Goal: Manage account settings

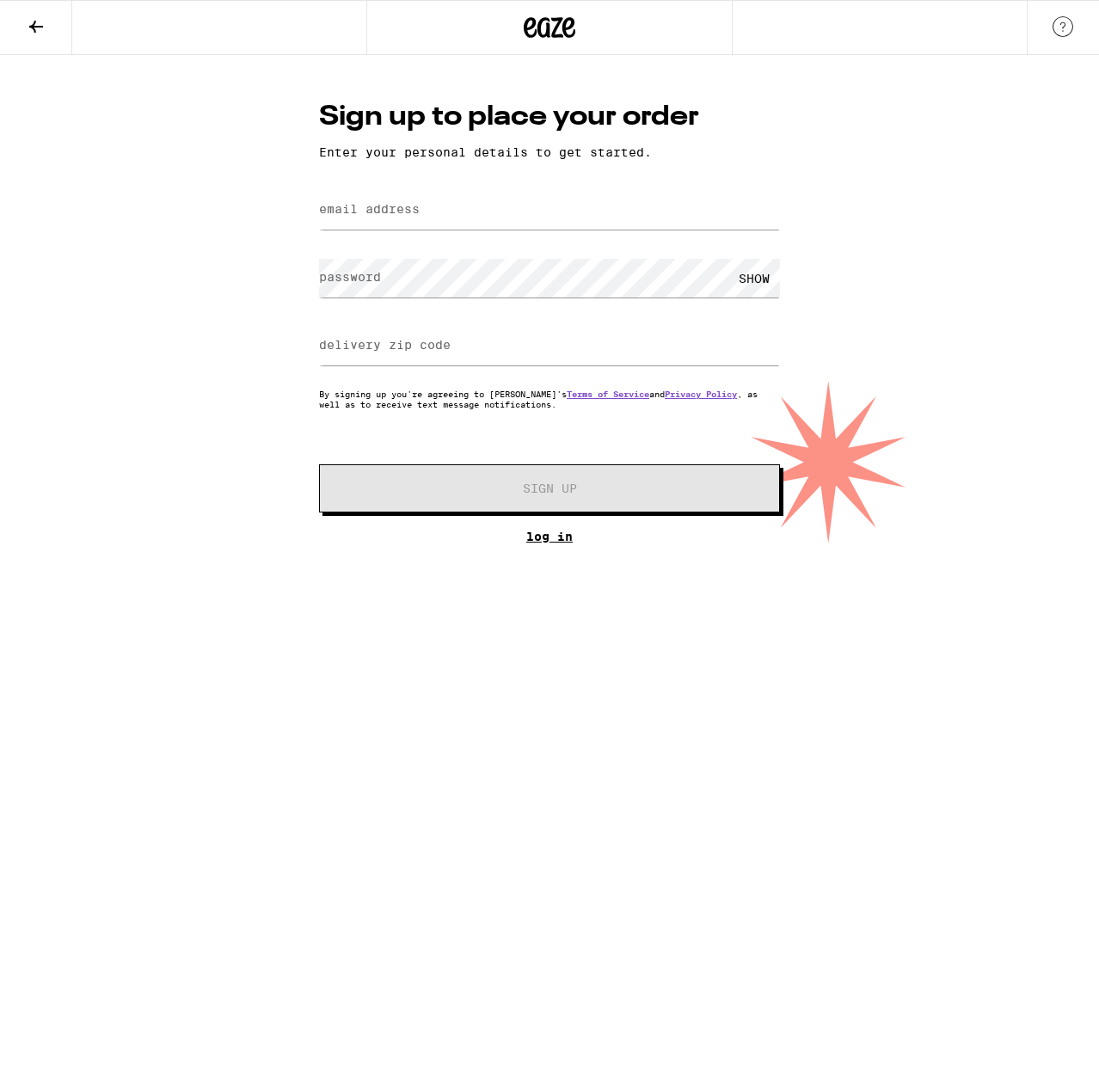
click at [558, 544] on link "Log In" at bounding box center [550, 536] width 461 height 14
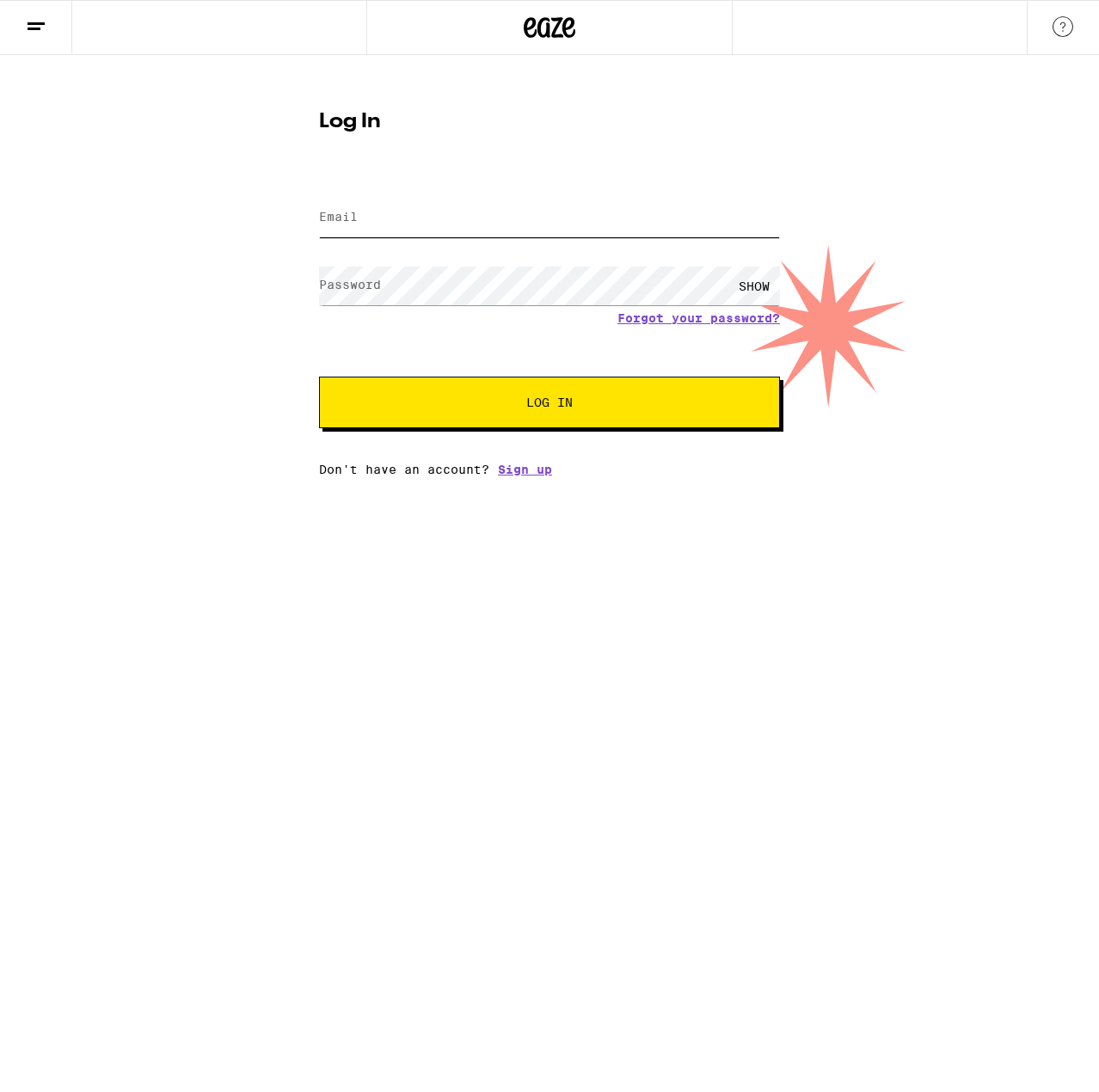
click at [392, 214] on input "Email" at bounding box center [550, 217] width 461 height 39
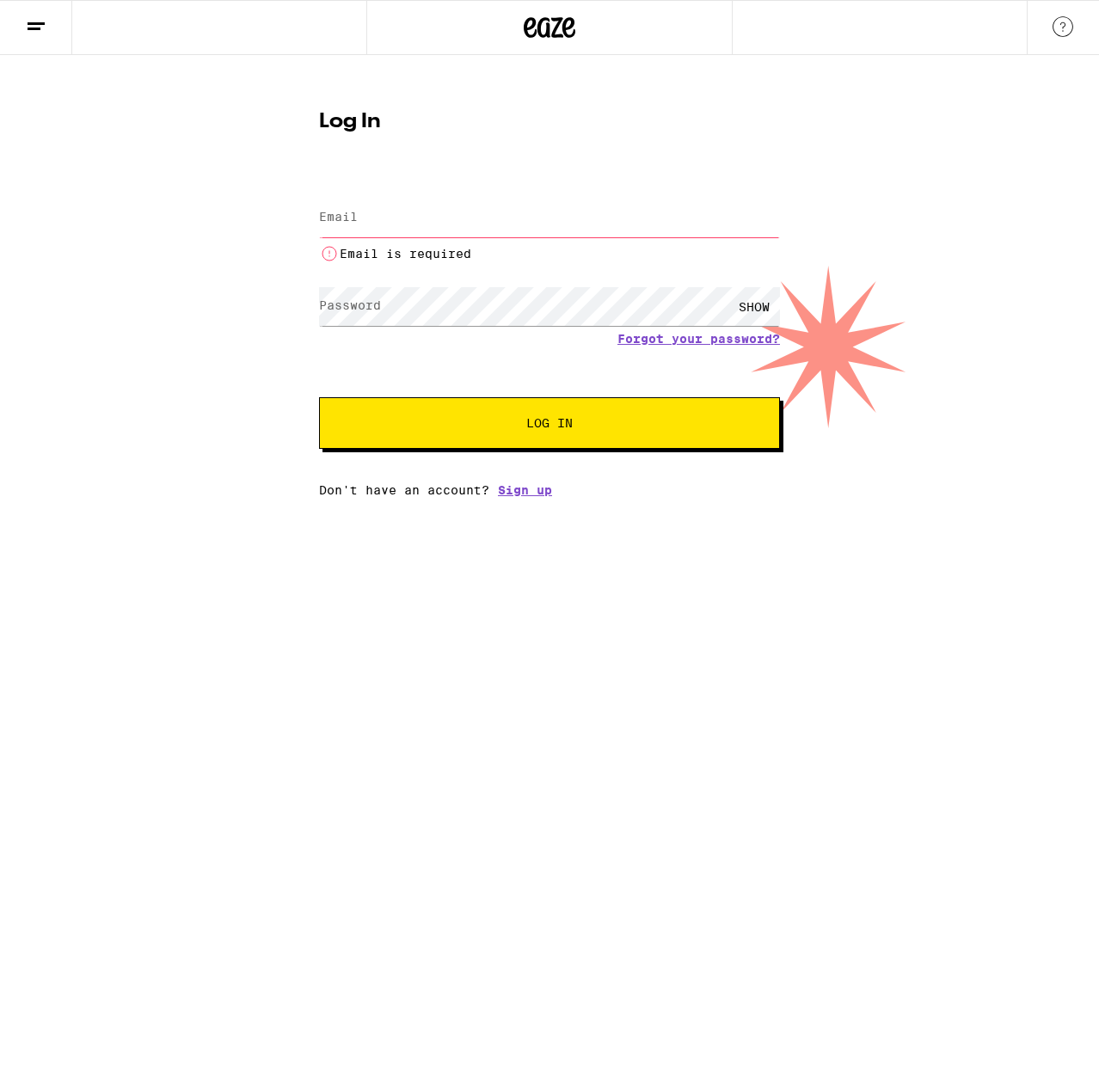
type input "ajconley22@yahoo.ca"
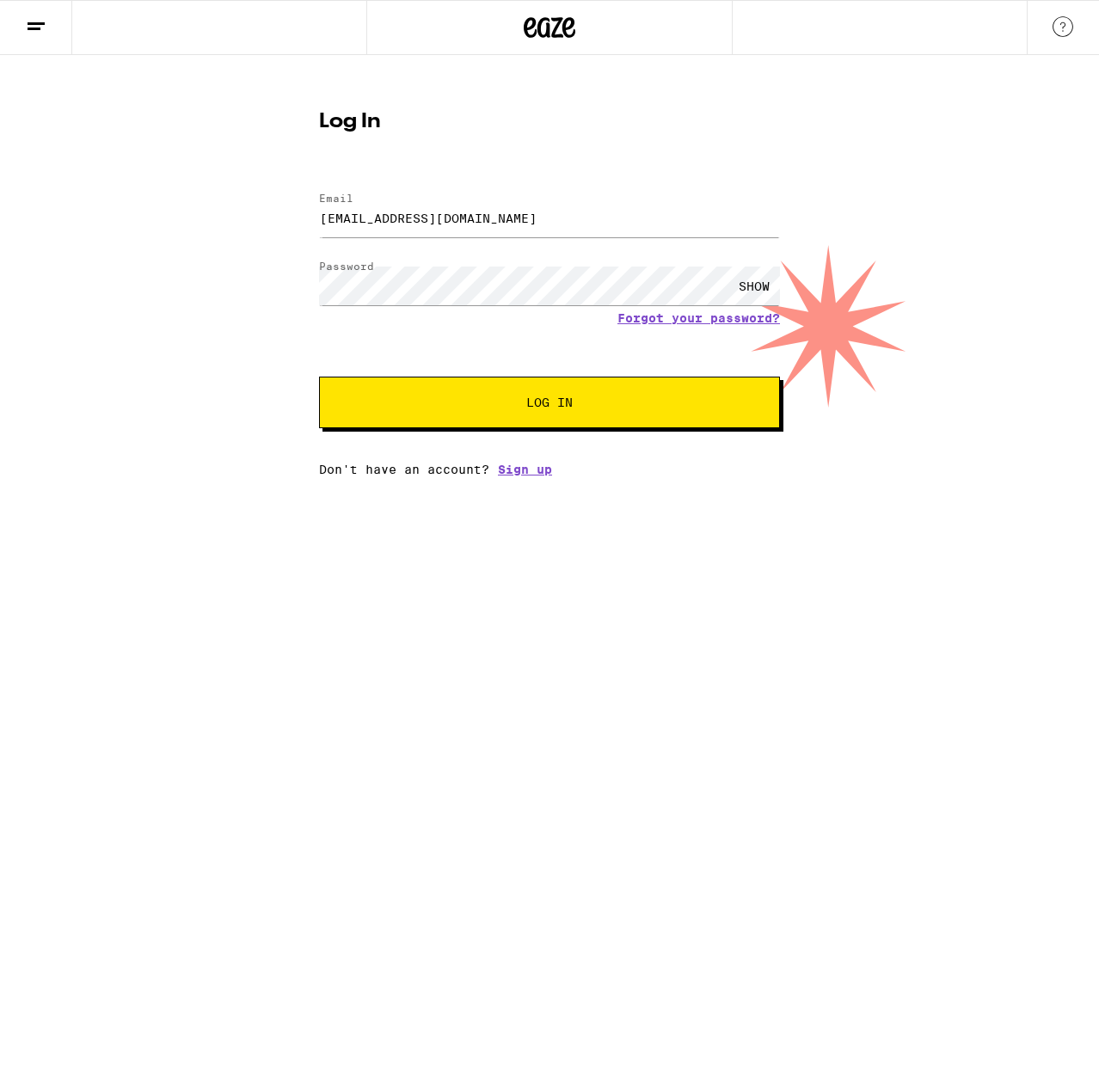
click at [607, 412] on button "Log In" at bounding box center [550, 402] width 461 height 52
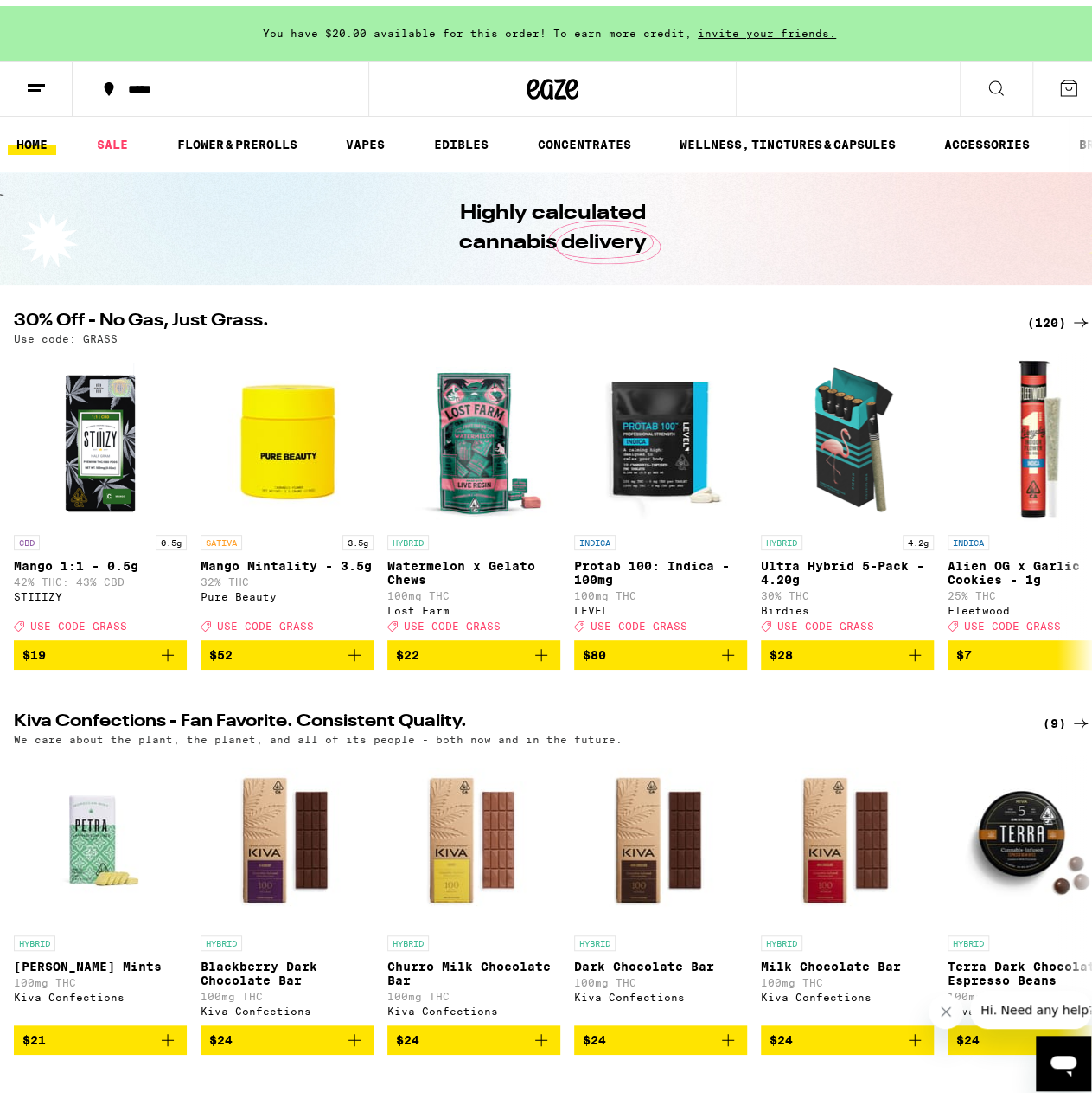
click at [29, 72] on icon at bounding box center [36, 82] width 21 height 21
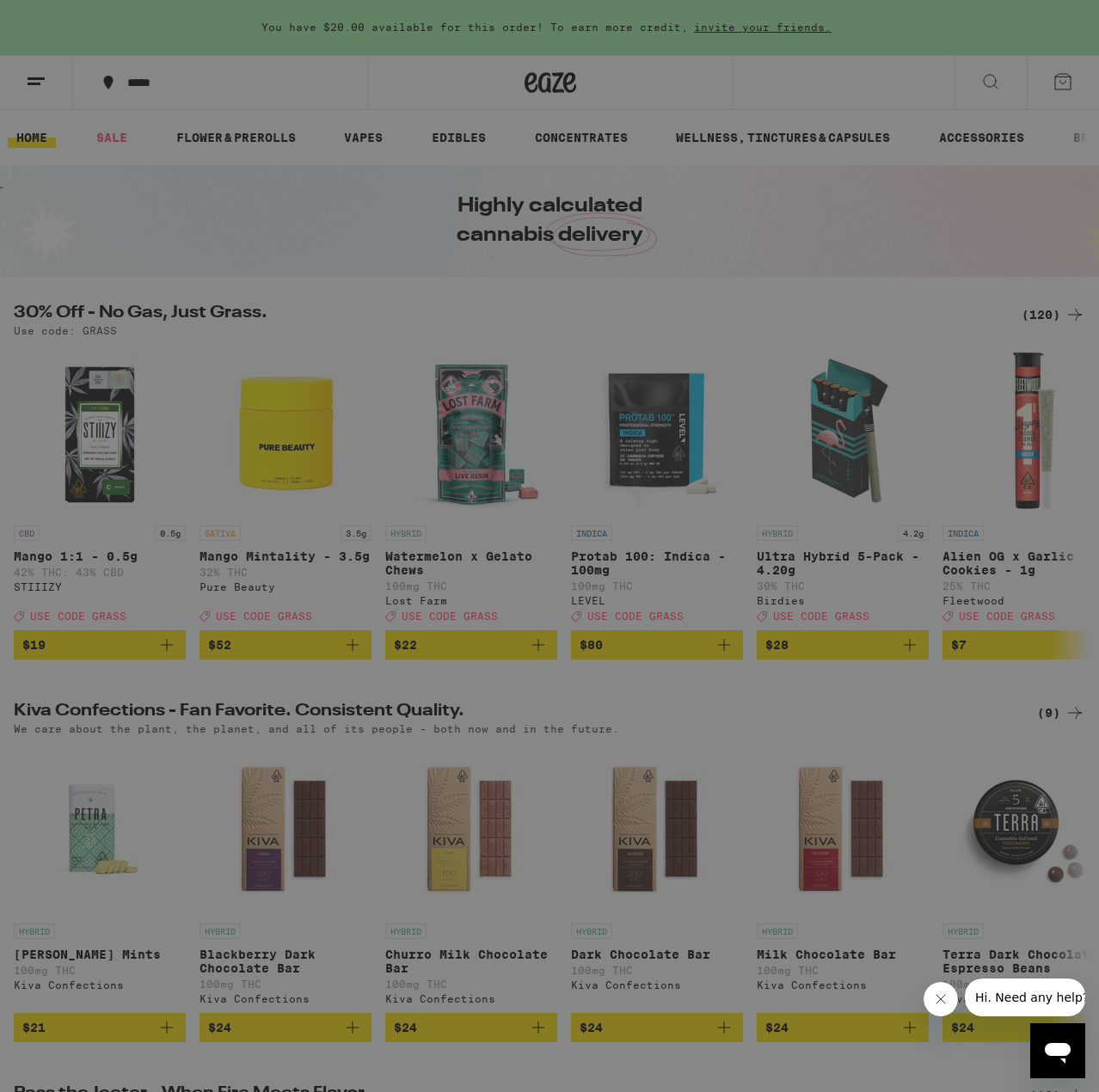
click at [123, 601] on link "Account" at bounding box center [238, 602] width 302 height 21
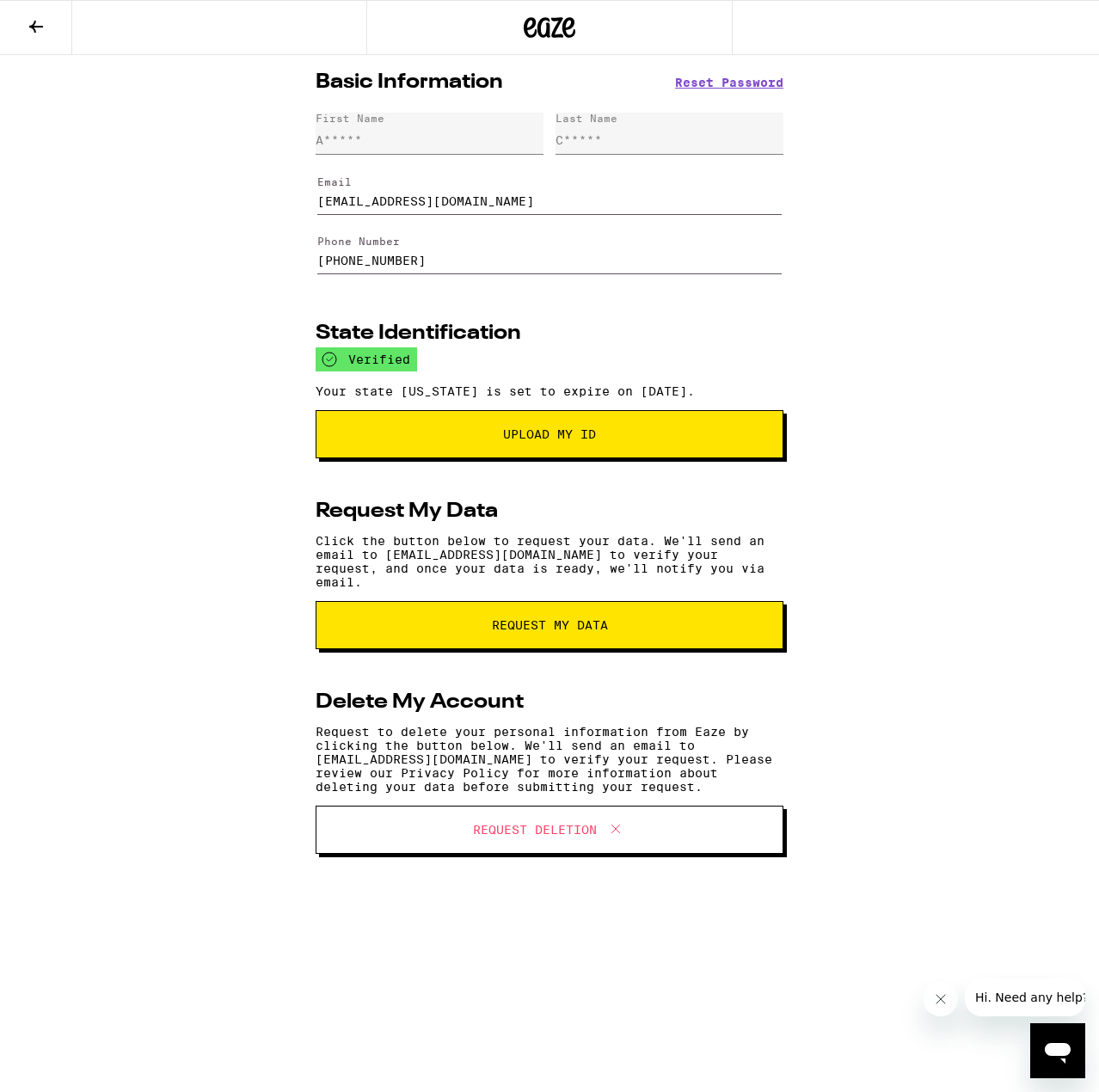
drag, startPoint x: 465, startPoint y: 206, endPoint x: 297, endPoint y: 207, distance: 168.0
click at [297, 207] on div "Basic Information Reset Password First Name A***** Last Name C***** Email ajcon…" at bounding box center [550, 475] width 1099 height 842
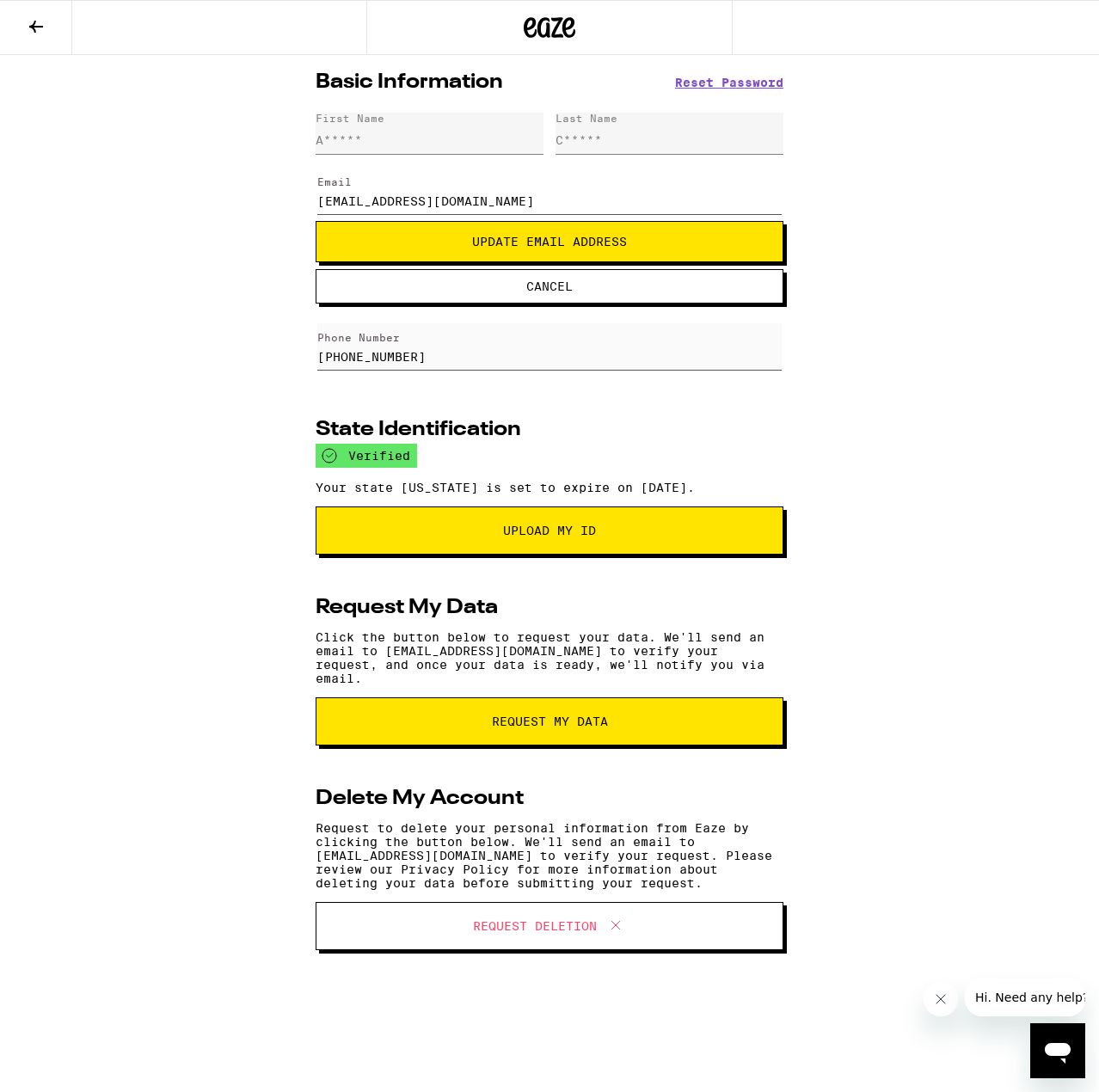
type input "[EMAIL_ADDRESS][DOMAIN_NAME]"
click at [944, 275] on div "Basic Information Reset Password First Name A***** Last Name C***** Email andre…" at bounding box center [550, 523] width 1099 height 938
click at [550, 236] on span "Update Email Address" at bounding box center [550, 241] width 154 height 12
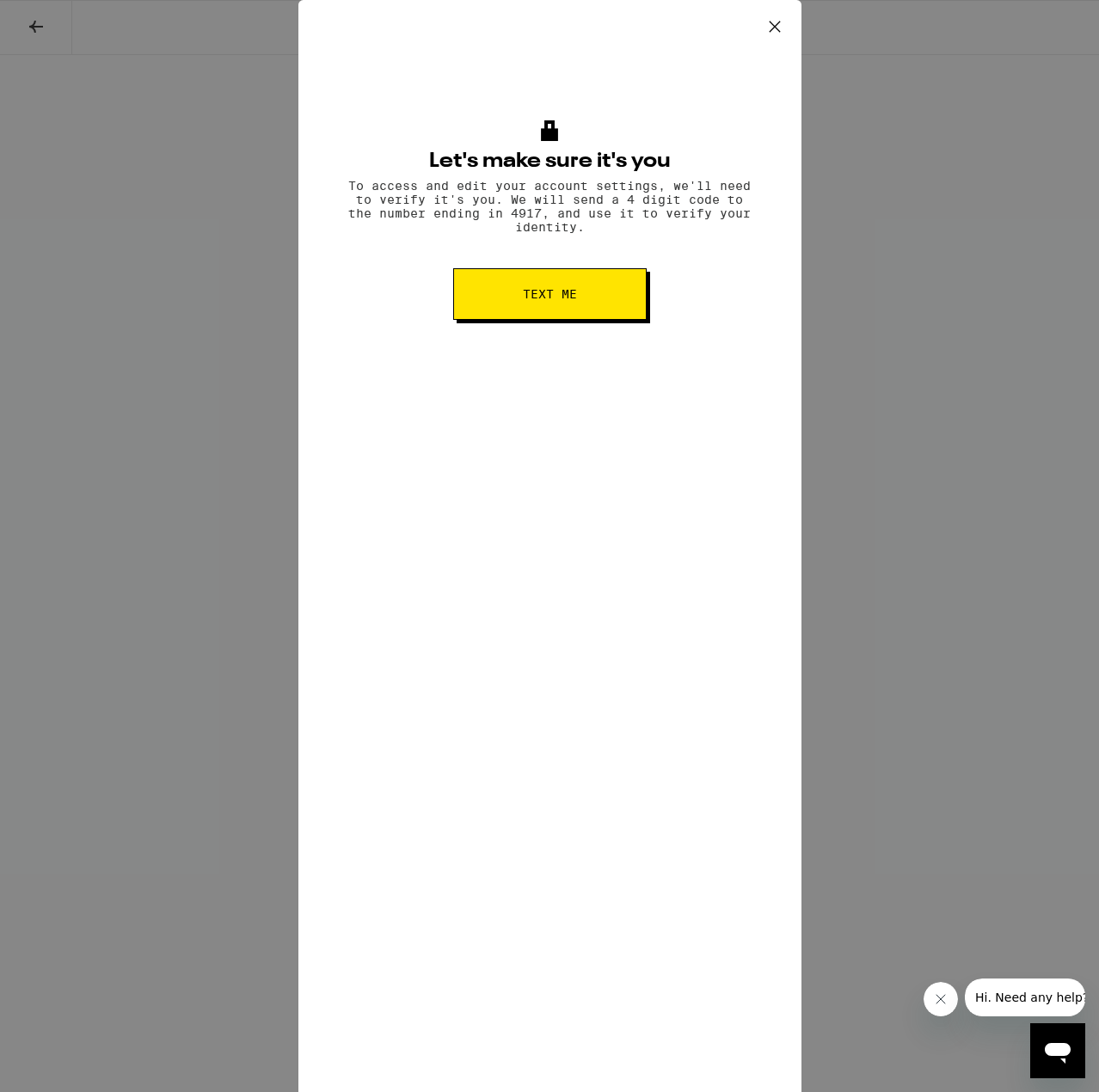
click at [538, 298] on span "Text me" at bounding box center [550, 293] width 55 height 12
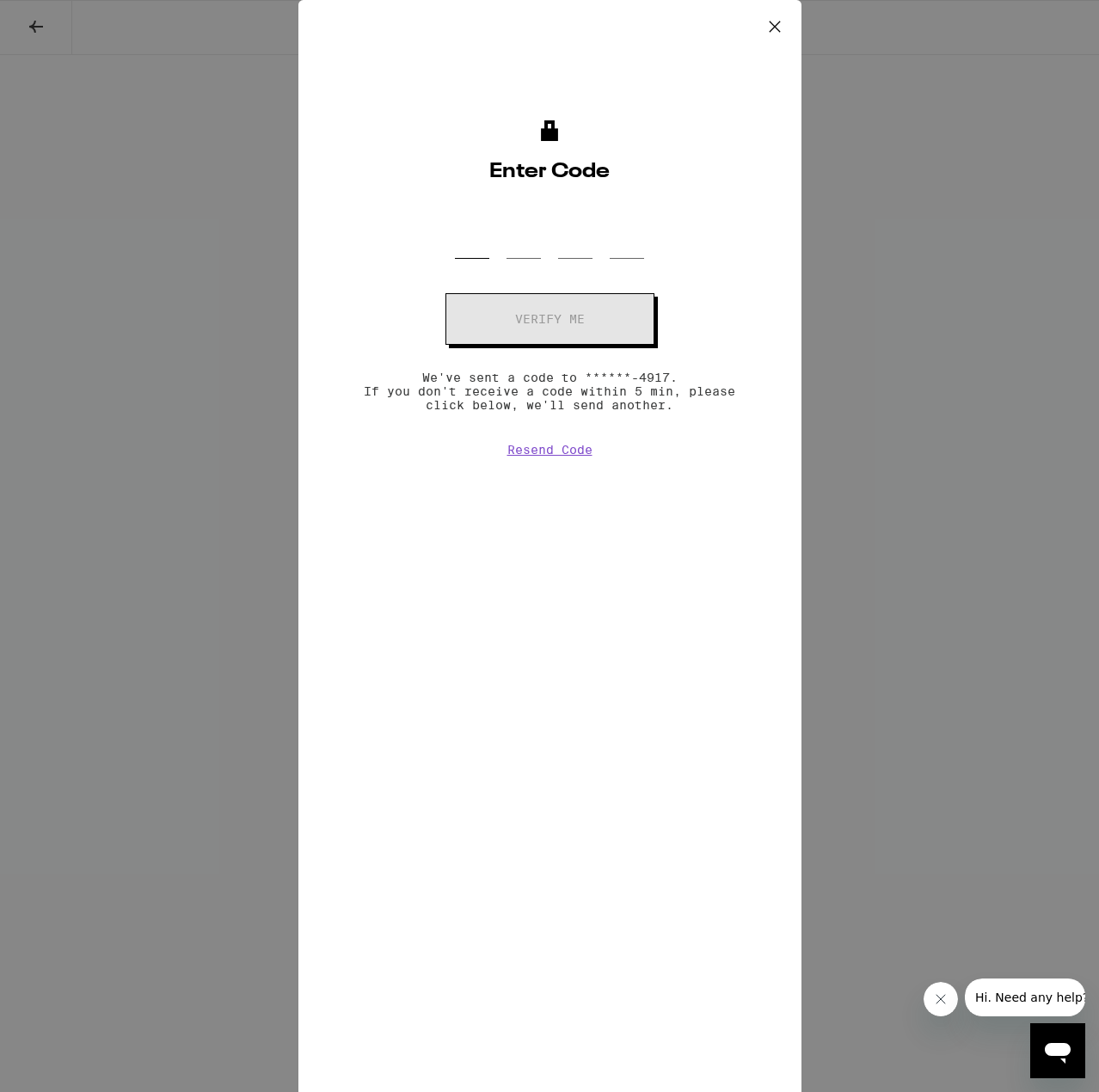
click at [480, 238] on input "OTP Code" at bounding box center [471, 233] width 35 height 51
type input "2"
type input "5"
type input "9"
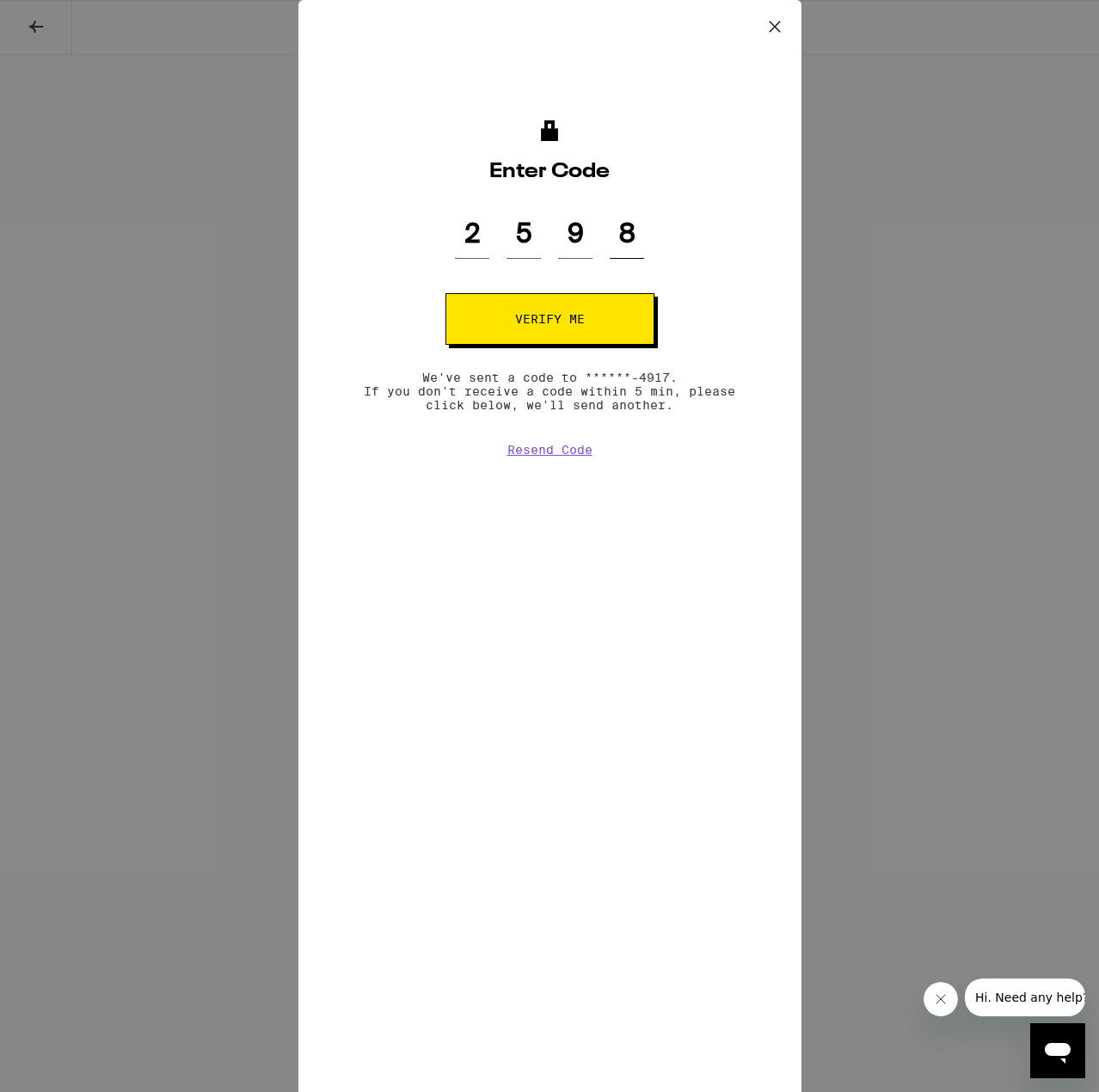
type input "8"
click at [471, 322] on button "Verify me" at bounding box center [550, 319] width 209 height 52
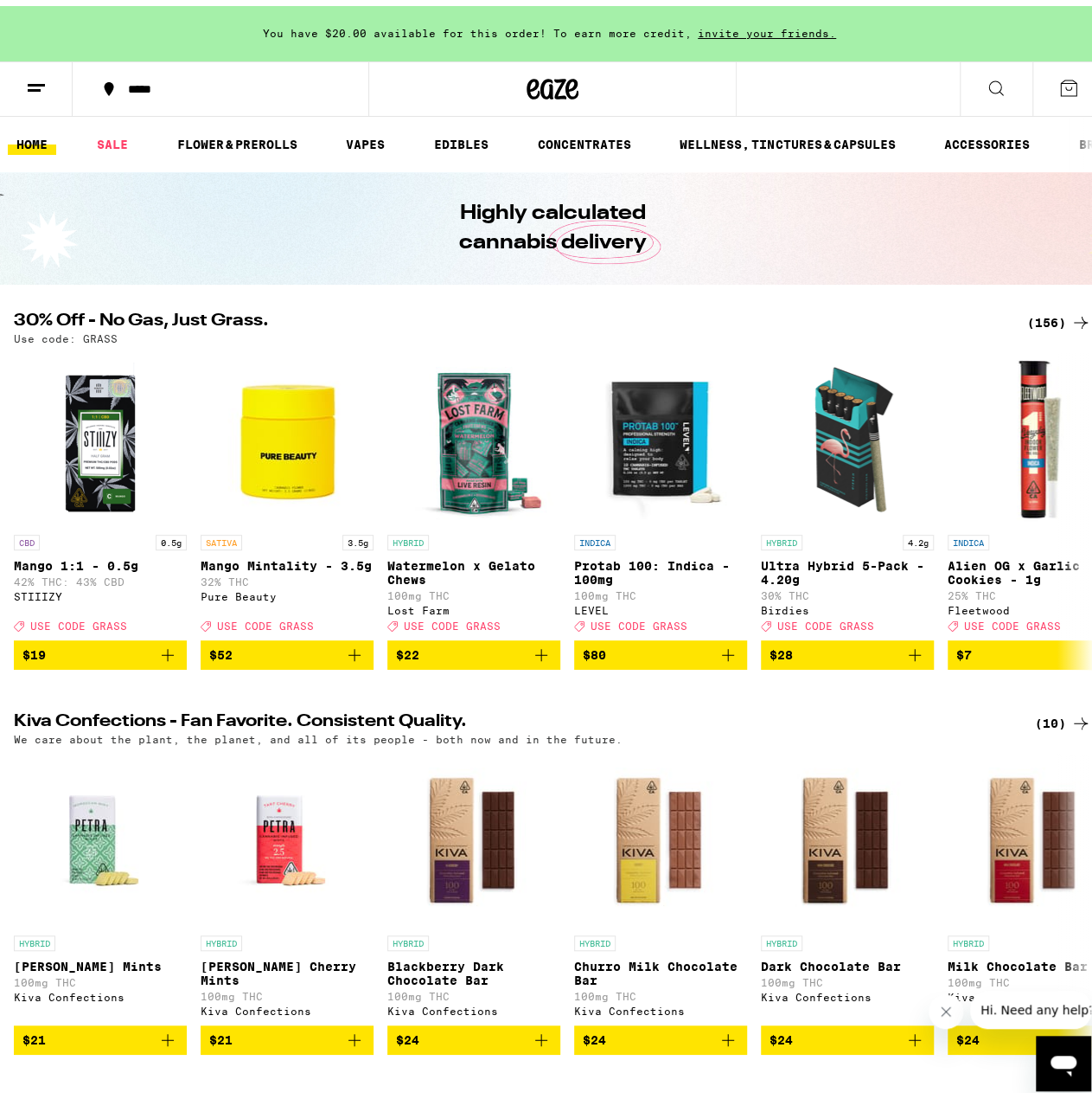
click at [57, 86] on button at bounding box center [36, 83] width 73 height 55
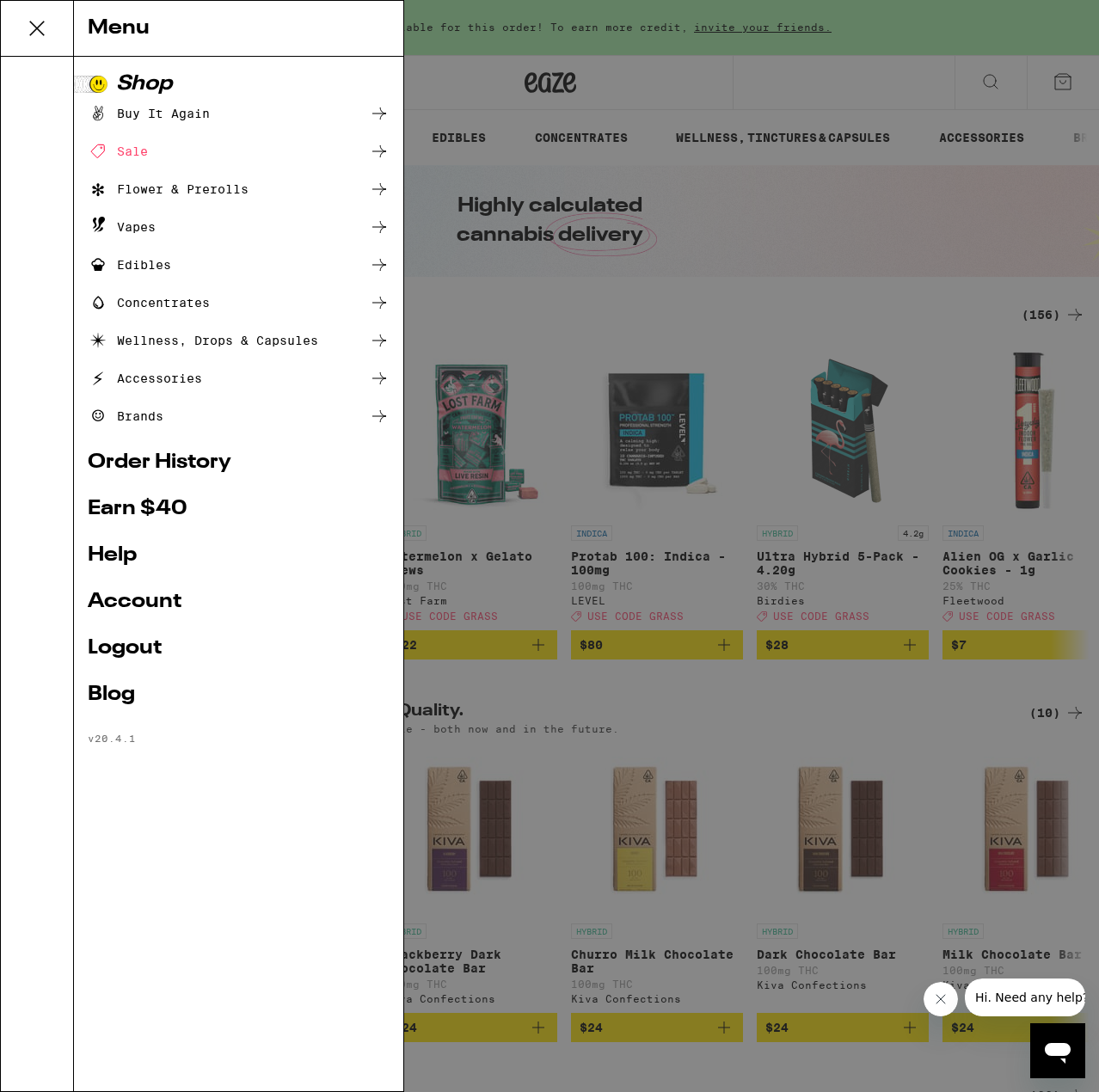
click at [152, 656] on link "Logout" at bounding box center [238, 648] width 302 height 21
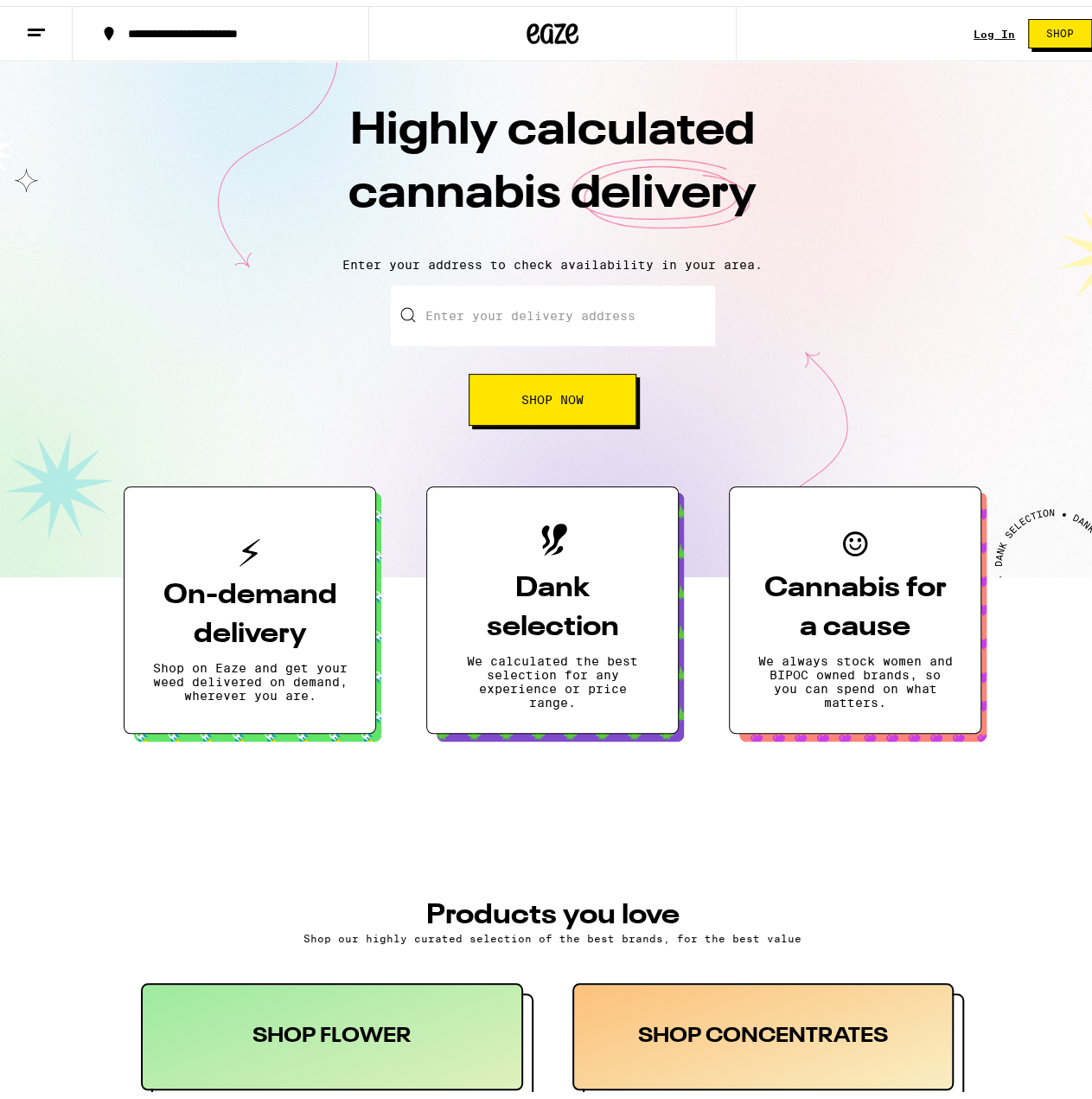
click at [982, 30] on link "Log In" at bounding box center [995, 28] width 42 height 11
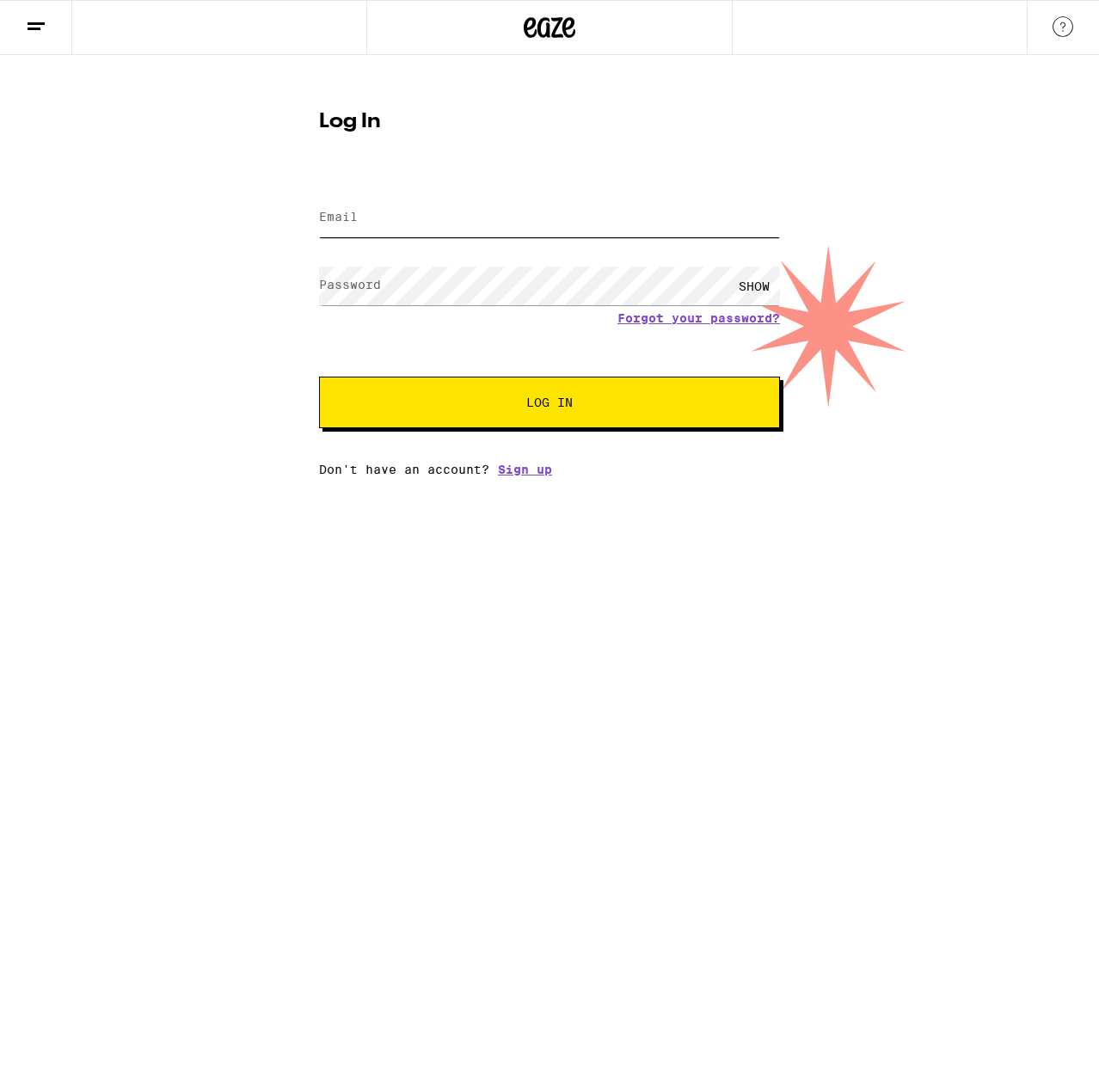
click at [374, 205] on input "Email" at bounding box center [550, 217] width 461 height 39
type input "[EMAIL_ADDRESS][DOMAIN_NAME]"
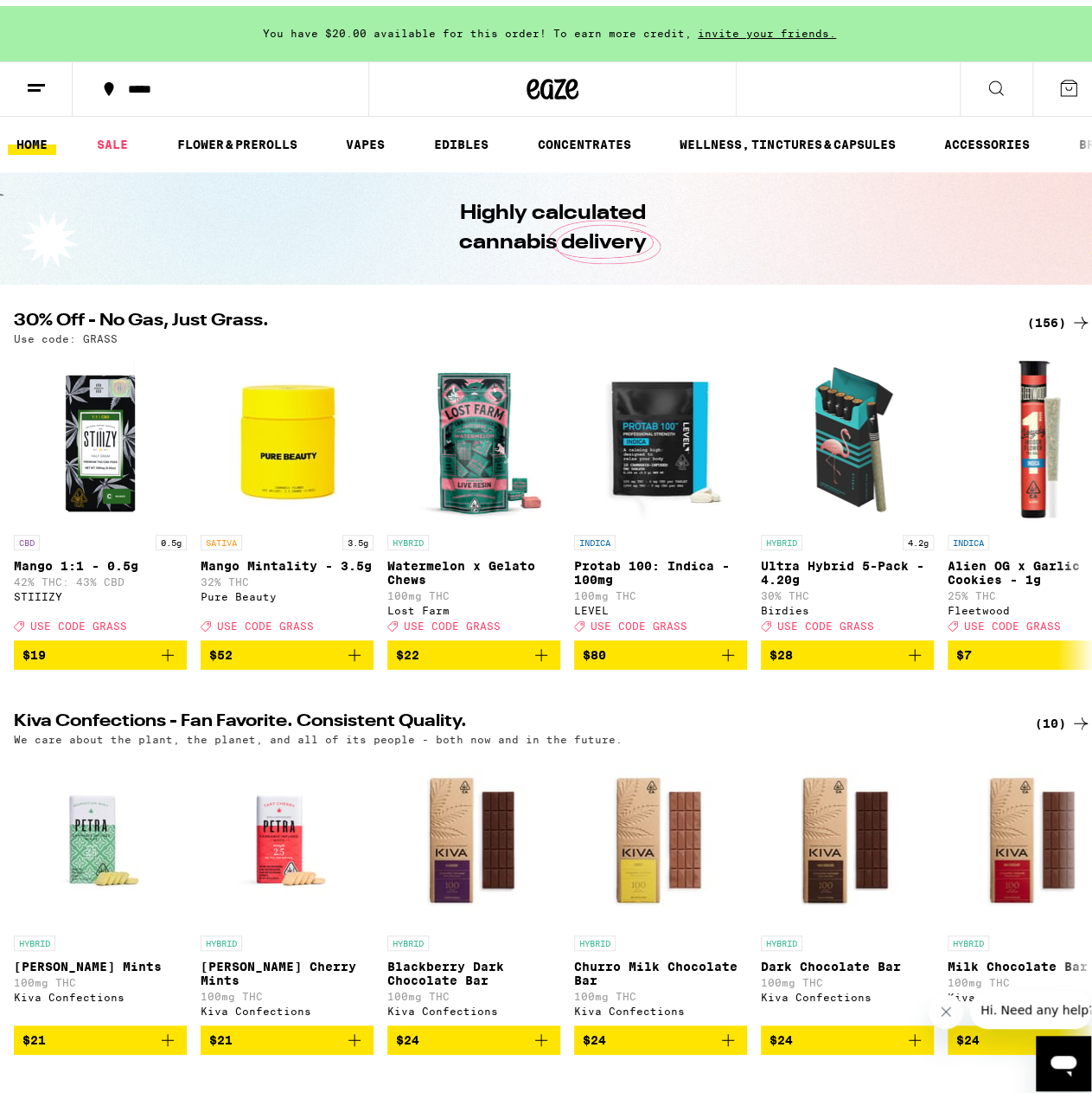
click at [26, 76] on icon at bounding box center [36, 82] width 21 height 21
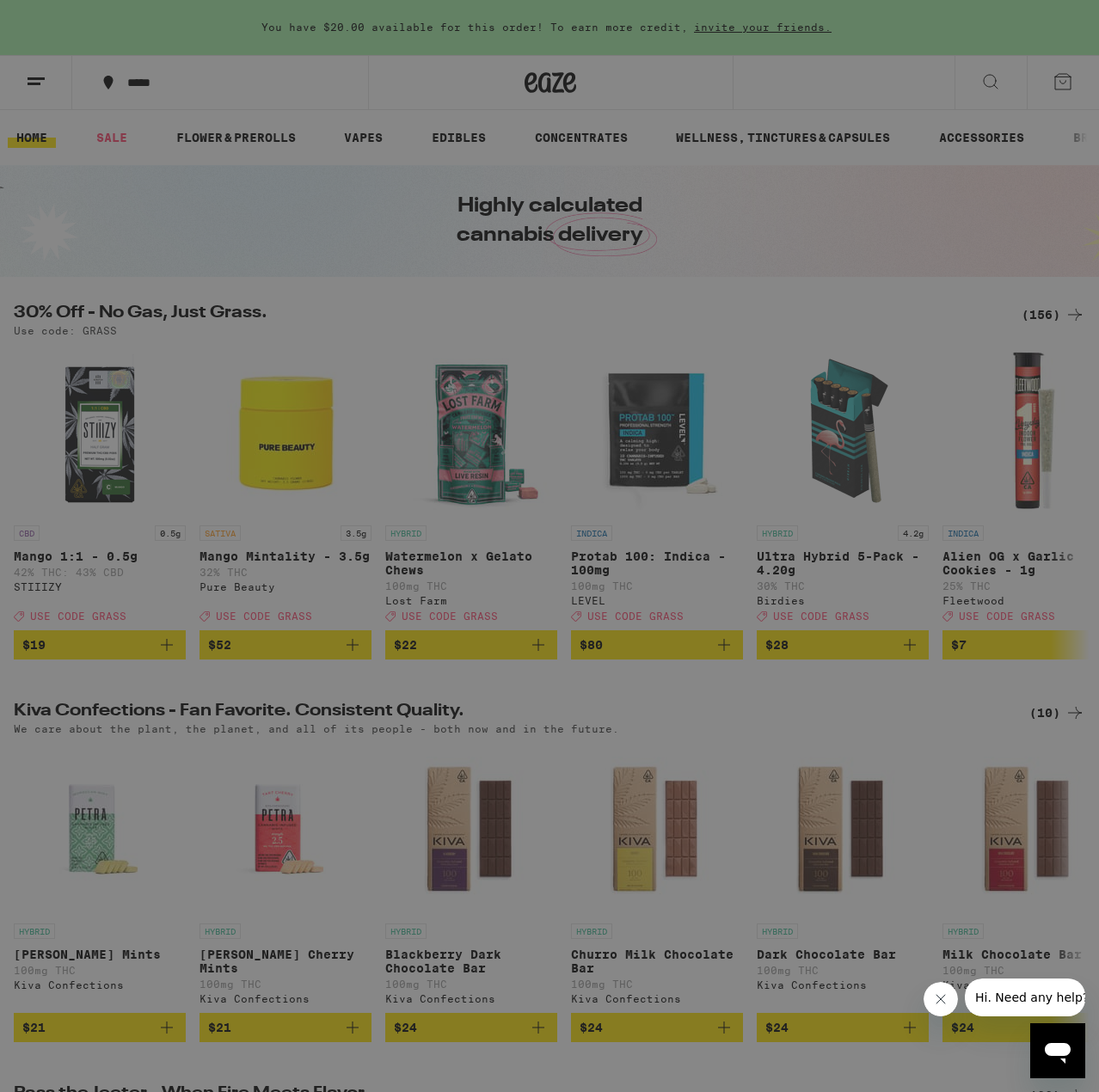
click at [146, 644] on link "Logout" at bounding box center [238, 648] width 302 height 21
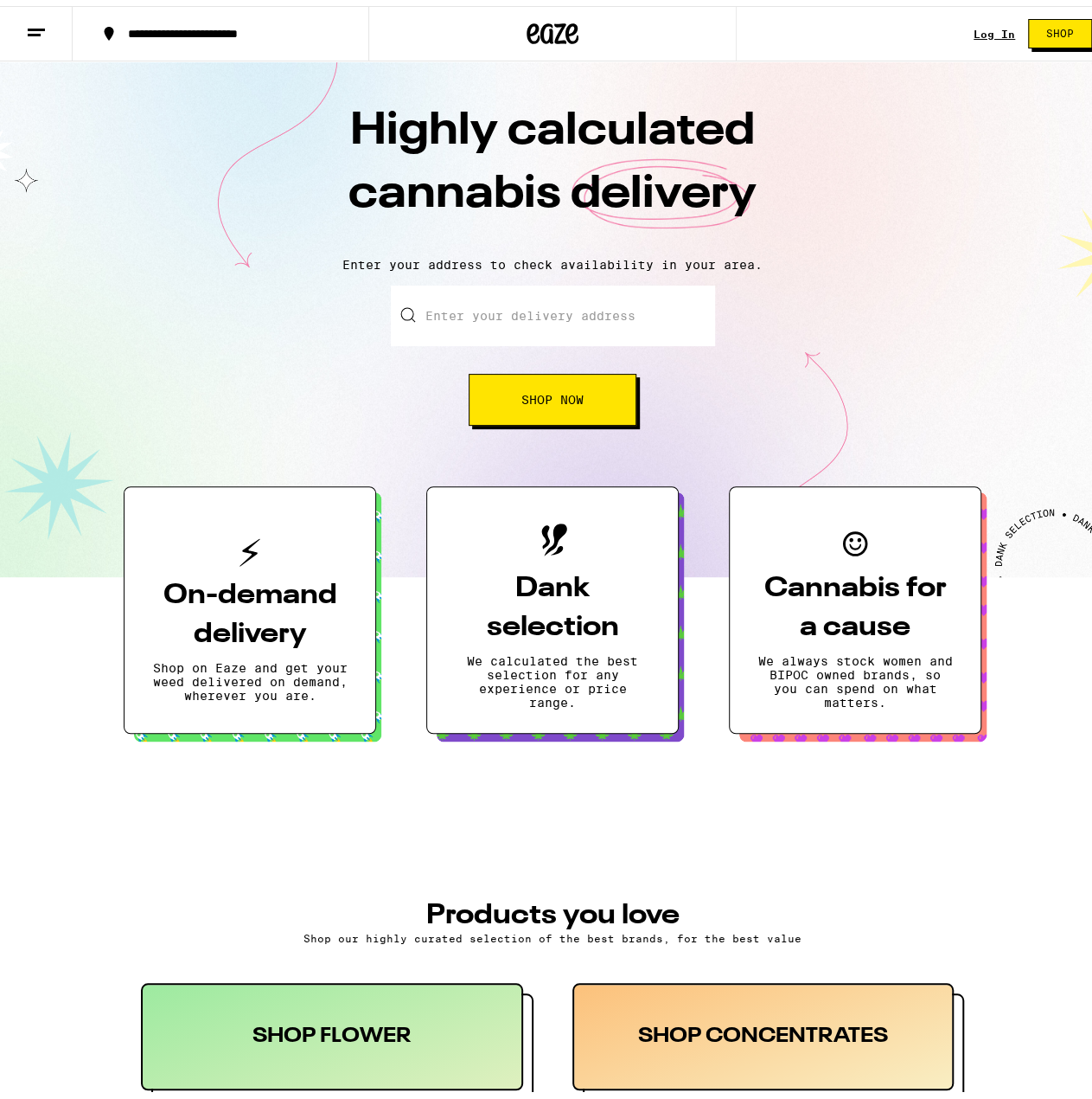
click at [978, 26] on link "Log In" at bounding box center [995, 28] width 42 height 11
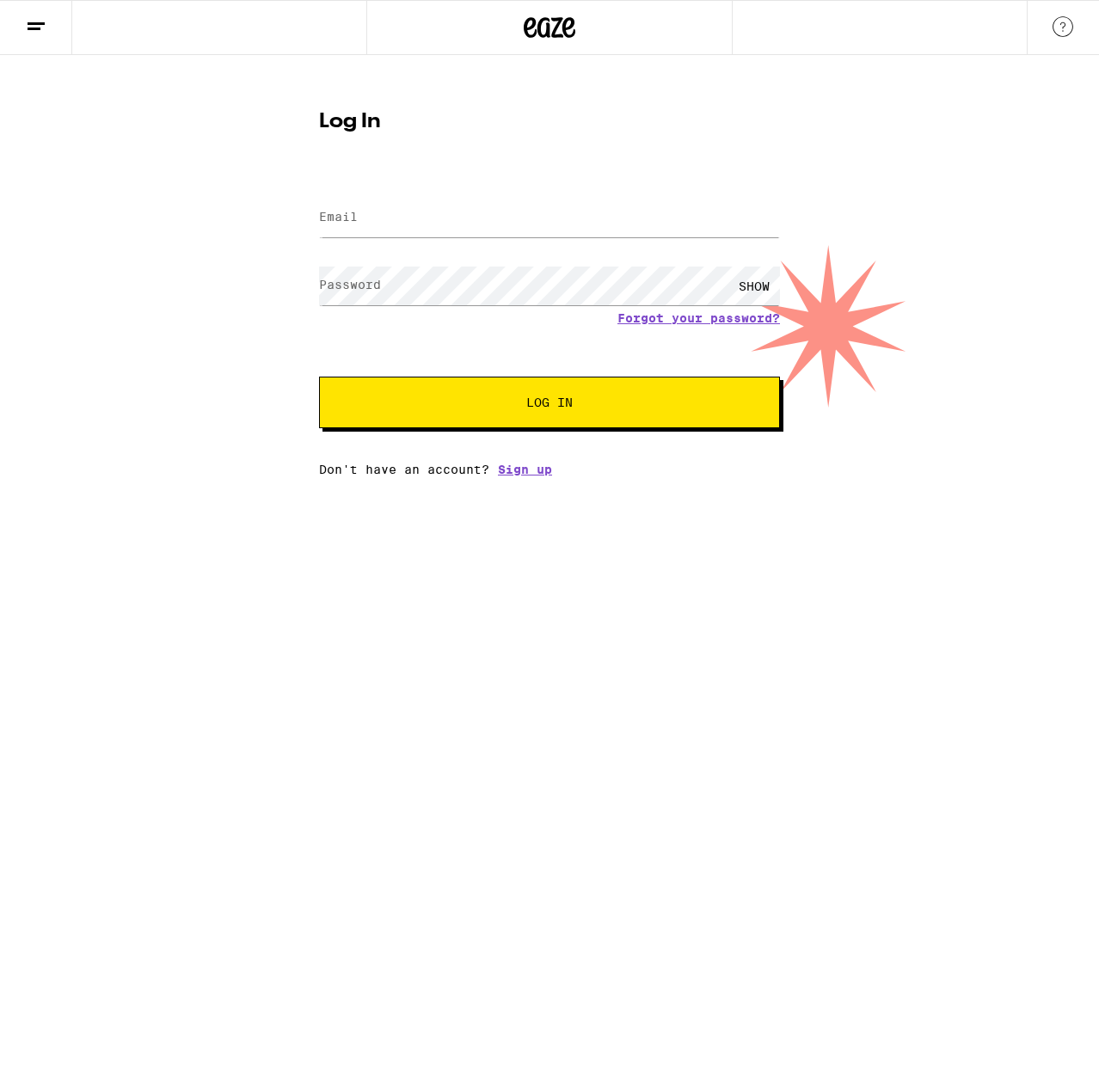
click at [327, 217] on label "Email" at bounding box center [338, 216] width 39 height 14
type input "[EMAIL_ADDRESS][DOMAIN_NAME]"
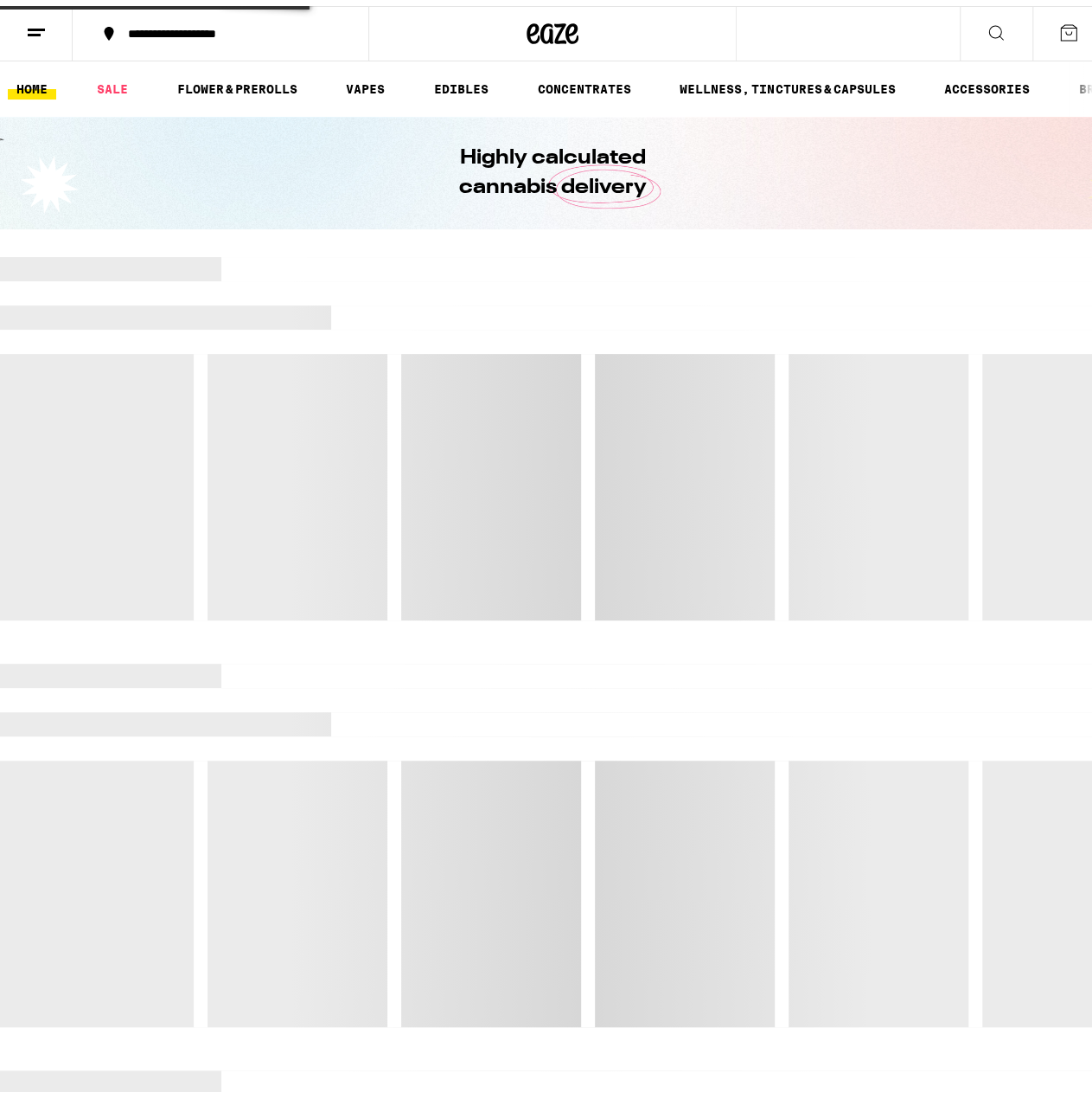
click at [459, 405] on div at bounding box center [553, 433] width 1105 height 363
